Goal: Communication & Community: Connect with others

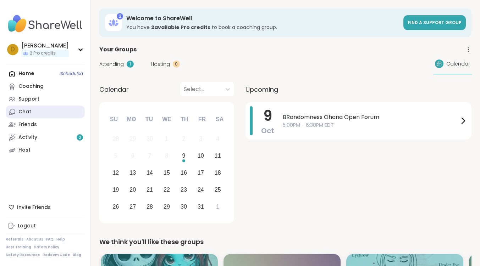
click at [36, 114] on link "Chat" at bounding box center [45, 112] width 79 height 13
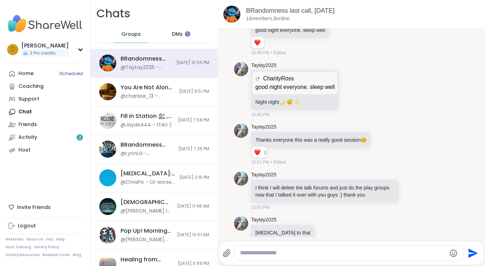
click at [172, 34] on span "DMs" at bounding box center [177, 34] width 11 height 7
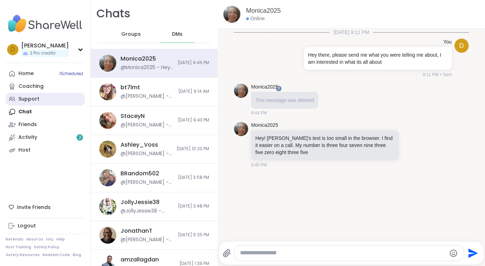
click at [53, 95] on link "Support" at bounding box center [45, 99] width 79 height 13
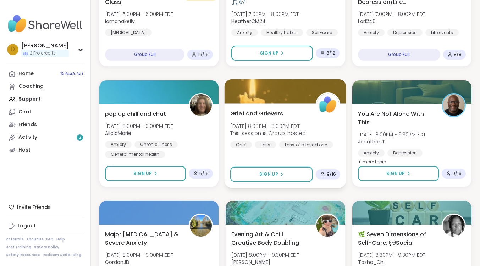
scroll to position [1277, 0]
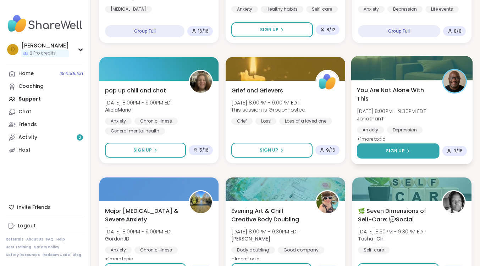
click at [412, 153] on button "Sign Up" at bounding box center [398, 151] width 83 height 15
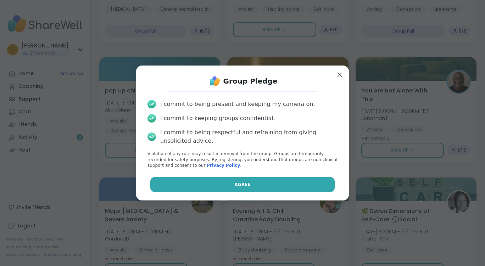
click at [261, 182] on button "Agree" at bounding box center [242, 184] width 185 height 15
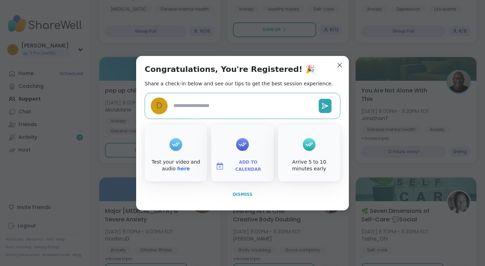
click at [241, 196] on span "Dismiss" at bounding box center [243, 194] width 20 height 5
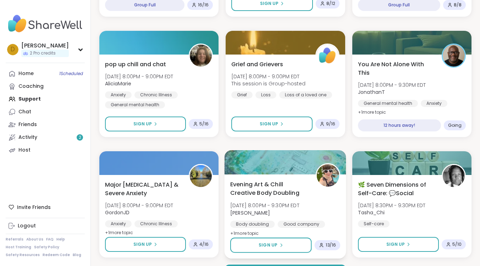
scroll to position [1324, 0]
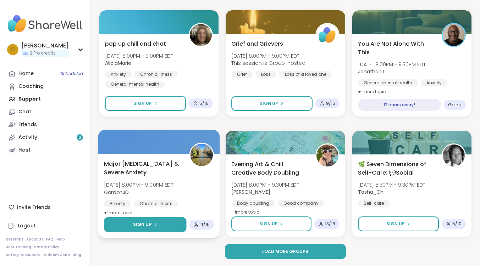
click at [165, 224] on button "Sign Up" at bounding box center [145, 225] width 83 height 15
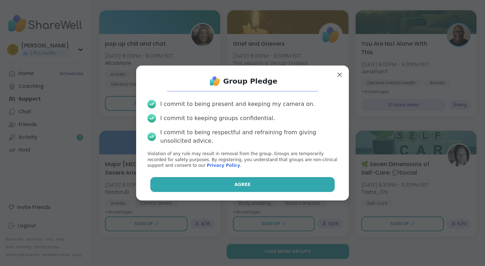
click at [218, 189] on button "Agree" at bounding box center [242, 184] width 185 height 15
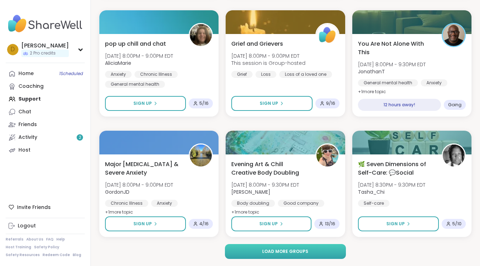
click at [296, 250] on span "Load more groups" at bounding box center [285, 252] width 46 height 6
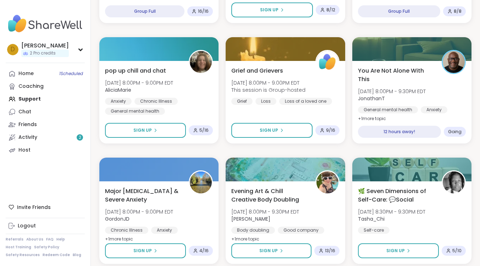
scroll to position [1289, 0]
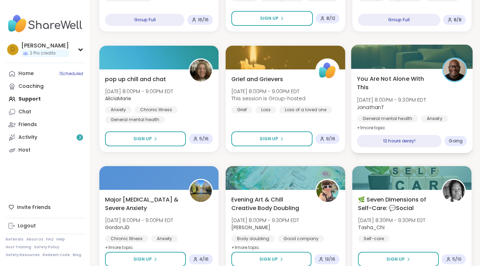
click at [395, 80] on span "You Are Not Alone With This" at bounding box center [396, 83] width 78 height 17
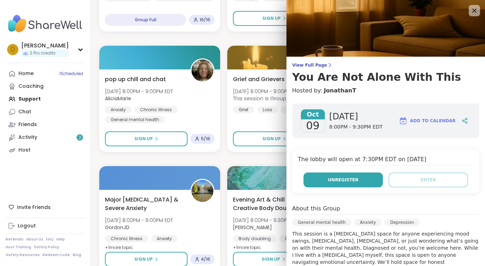
click at [334, 180] on span "Unregister" at bounding box center [343, 180] width 31 height 6
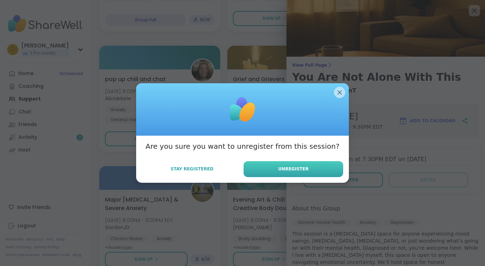
click at [304, 172] on button "Unregister" at bounding box center [294, 169] width 100 height 16
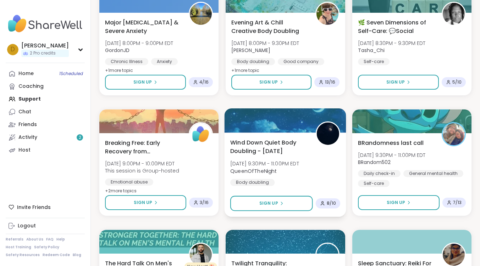
scroll to position [1502, 0]
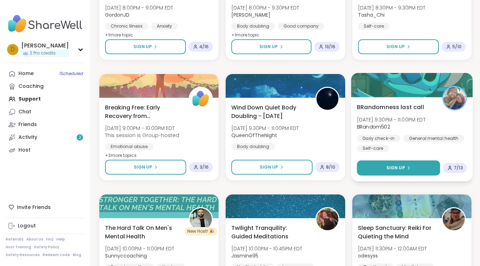
click at [378, 173] on button "Sign Up" at bounding box center [398, 168] width 83 height 15
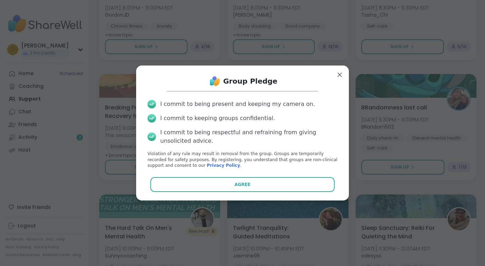
click at [265, 193] on div "Group Pledge I commit to being present and keeping my camera on. I commit to ke…" at bounding box center [243, 133] width 202 height 124
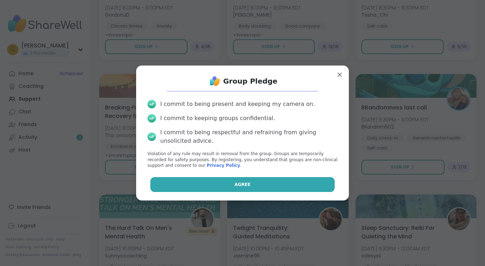
click at [277, 182] on button "Agree" at bounding box center [242, 184] width 185 height 15
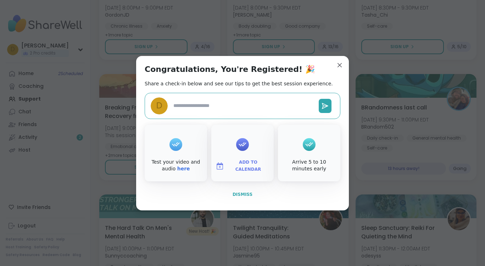
click at [245, 197] on span "Dismiss" at bounding box center [243, 194] width 20 height 5
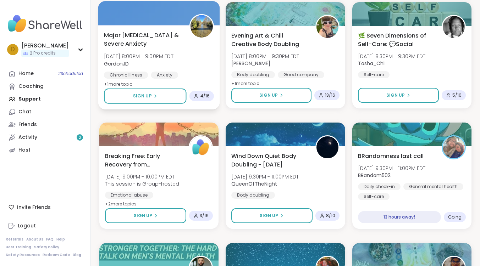
scroll to position [1431, 0]
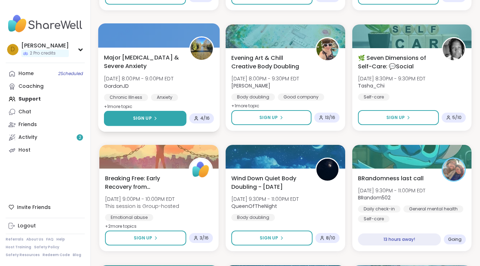
click at [167, 119] on button "Sign Up" at bounding box center [145, 118] width 83 height 15
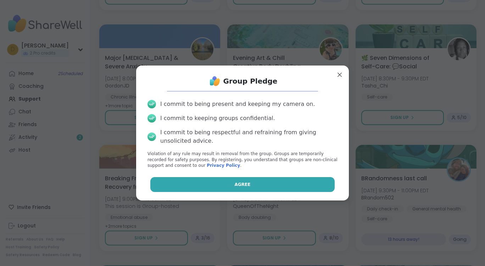
click at [236, 183] on span "Agree" at bounding box center [243, 185] width 16 height 6
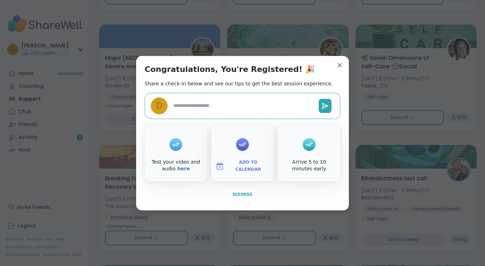
click at [234, 191] on button "Dismiss" at bounding box center [243, 194] width 196 height 15
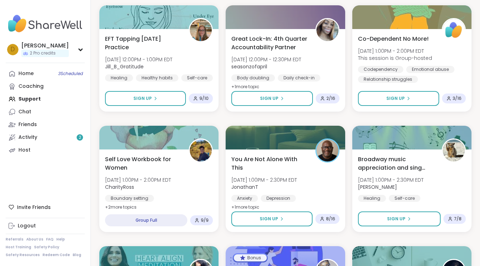
scroll to position [473, 0]
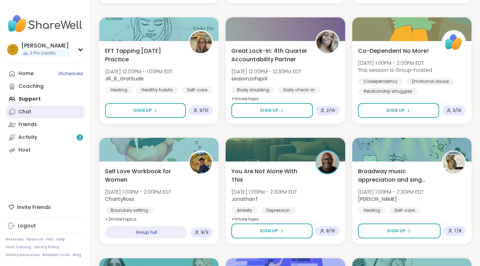
click at [26, 111] on div "Chat" at bounding box center [24, 112] width 13 height 7
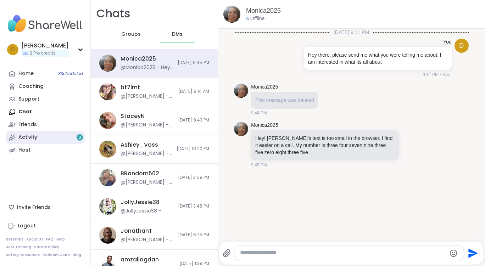
click at [31, 134] on div "Activity 2" at bounding box center [27, 137] width 19 height 7
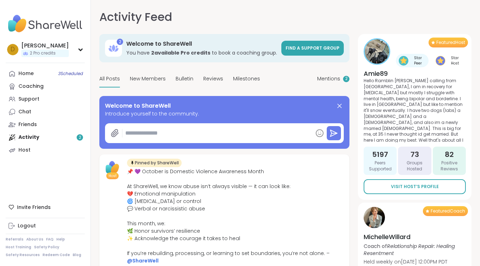
type textarea "*"
click at [55, 103] on link "Support" at bounding box center [45, 99] width 79 height 13
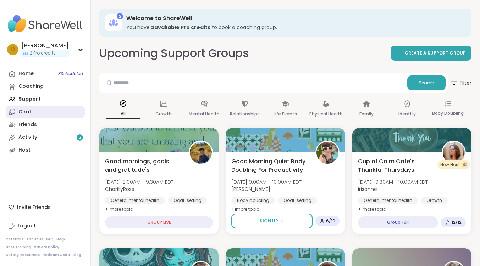
click at [33, 112] on link "Chat" at bounding box center [45, 112] width 79 height 13
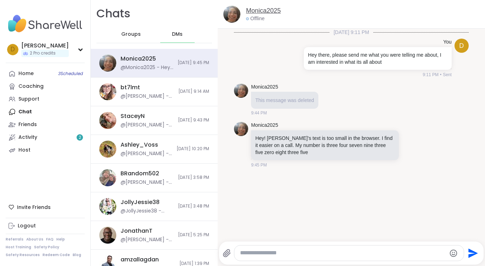
click at [260, 8] on link "Monica2025" at bounding box center [263, 10] width 35 height 9
